Goal: Task Accomplishment & Management: Complete application form

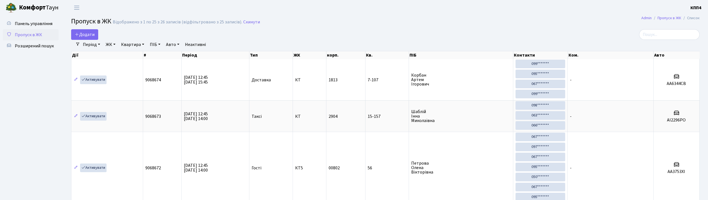
select select "25"
click at [668, 36] on input "search" at bounding box center [669, 34] width 61 height 11
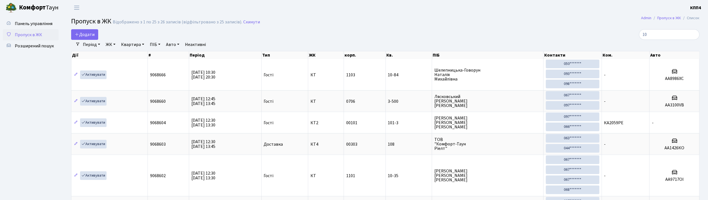
type input "1"
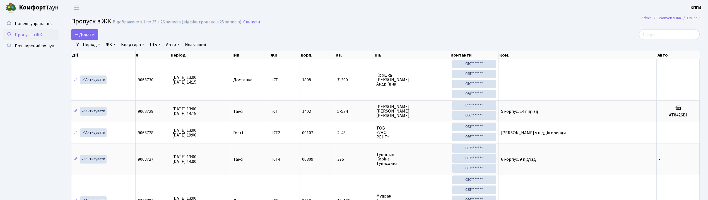
select select "25"
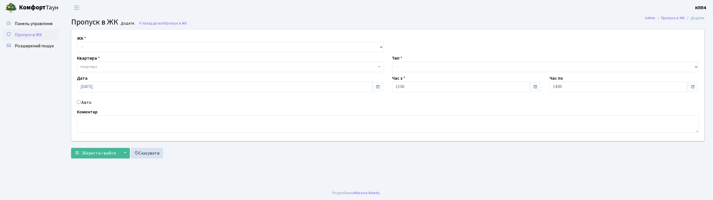
click at [83, 105] on label "Авто" at bounding box center [86, 102] width 10 height 7
click at [81, 104] on input "Авто" at bounding box center [79, 102] width 4 height 4
checkbox input "true"
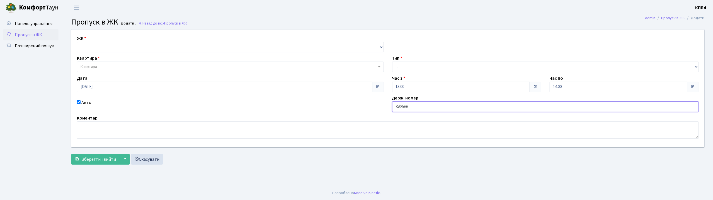
type input "КА8566ІН"
click at [399, 72] on select "- Доставка Таксі Гості Сервіс" at bounding box center [545, 67] width 307 height 11
select select "3"
click at [392, 62] on select "- Доставка Таксі Гості Сервіс" at bounding box center [545, 67] width 307 height 11
click at [92, 46] on select "- КТ, вул. Регенераторна, 4 КТ2, просп. Соборності, 17 КТ3, вул. Березнева, 16 …" at bounding box center [230, 47] width 307 height 11
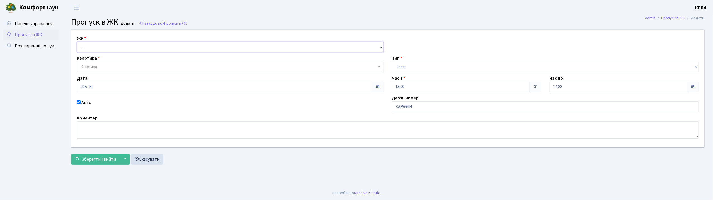
select select "271"
click at [77, 42] on select "- КТ, вул. Регенераторна, 4 КТ2, просп. Соборності, 17 КТ3, вул. Березнева, 16 …" at bounding box center [230, 47] width 307 height 11
select select
click at [98, 66] on span "Квартира" at bounding box center [229, 67] width 296 height 6
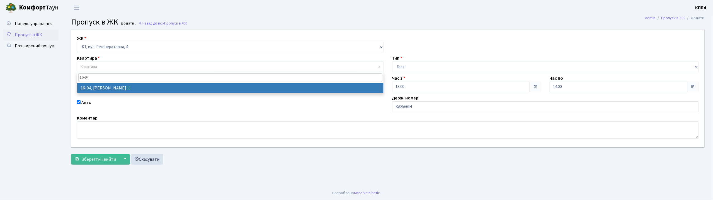
type input "16-94"
select select "8655"
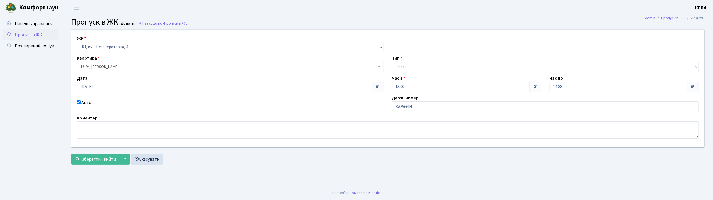
click at [108, 167] on main "Admin Пропуск в ЖК Додати Пропуск в ЖК Додати . Назад до всіх Пропуск в ЖК ЖК -…" at bounding box center [388, 100] width 651 height 171
click at [108, 162] on span "Зберегти і вийти" at bounding box center [99, 159] width 34 height 6
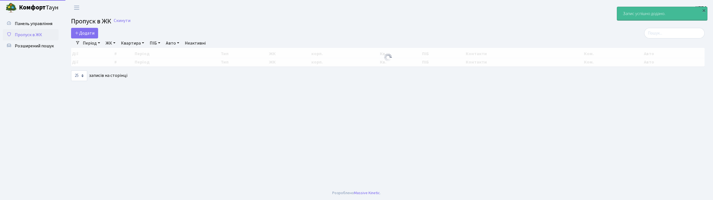
select select "25"
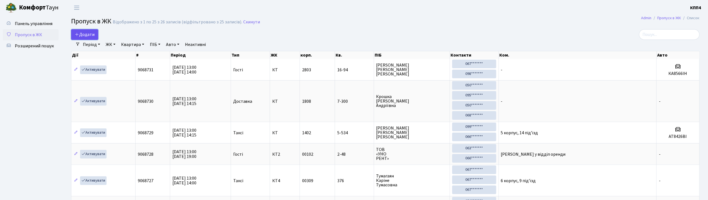
click at [89, 37] on span "Додати" at bounding box center [85, 35] width 20 height 6
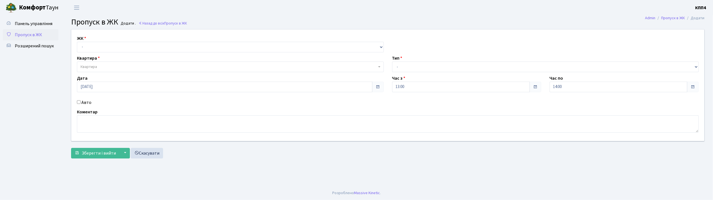
click at [83, 40] on label "ЖК" at bounding box center [81, 38] width 9 height 7
click at [86, 54] on div "ЖК - КТ, вул. Регенераторна, 4 КТ2, просп. Соборності, 17 КТ3, вул. Березнева, …" at bounding box center [388, 86] width 642 height 112
drag, startPoint x: 89, startPoint y: 46, endPoint x: 90, endPoint y: 52, distance: 5.3
click at [89, 46] on select "- КТ, вул. Регенераторна, 4 КТ2, просп. Соборності, 17 КТ3, вул. Березнева, 16 …" at bounding box center [230, 47] width 307 height 11
select select "271"
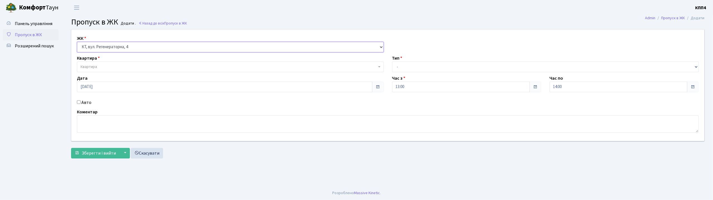
click at [77, 42] on select "- КТ, вул. Регенераторна, 4 КТ2, просп. Соборності, 17 КТ3, вул. Березнева, 16 …" at bounding box center [230, 47] width 307 height 11
select select
click at [88, 100] on label "Авто" at bounding box center [86, 102] width 10 height 7
click at [81, 100] on input "Авто" at bounding box center [79, 102] width 4 height 4
checkbox input "true"
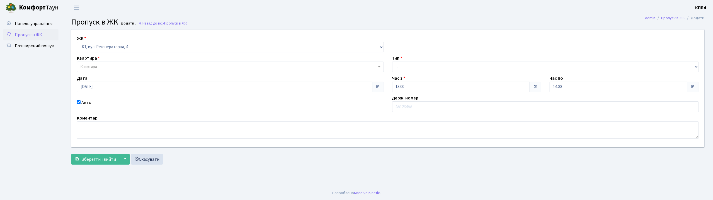
click at [92, 69] on span "Квартира" at bounding box center [89, 67] width 16 height 6
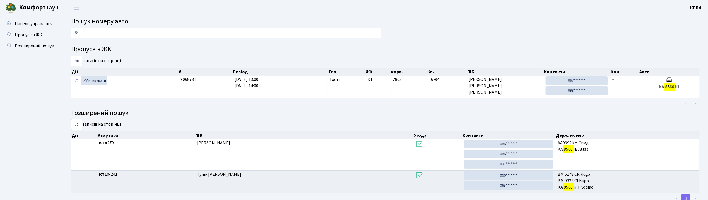
type input "8"
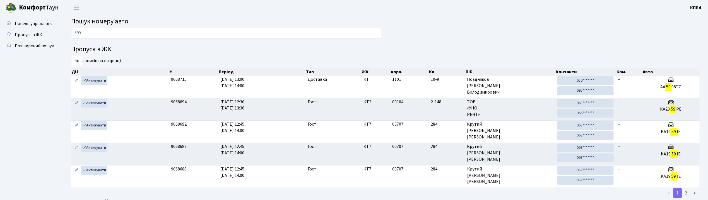
type input "5998"
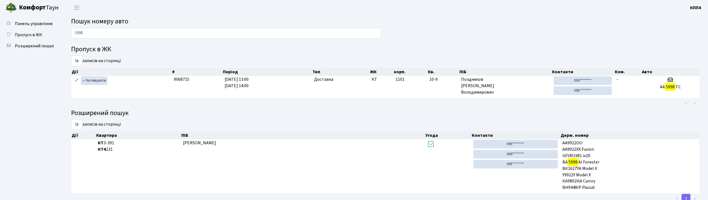
click at [174, 36] on input "5998" at bounding box center [226, 33] width 310 height 11
